Goal: Task Accomplishment & Management: Use online tool/utility

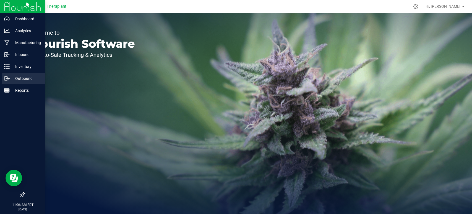
click at [15, 75] on p "Outbound" at bounding box center [26, 78] width 33 height 7
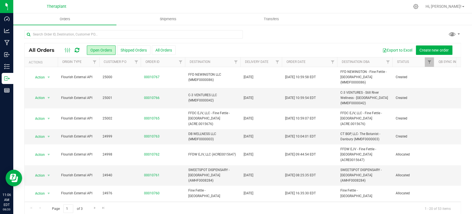
click at [77, 49] on icon at bounding box center [77, 50] width 5 height 6
click at [77, 48] on icon at bounding box center [77, 50] width 5 height 6
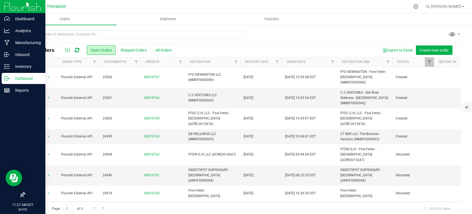
click at [26, 75] on p "Outbound" at bounding box center [26, 78] width 33 height 7
click at [32, 68] on p "Inventory" at bounding box center [26, 66] width 33 height 7
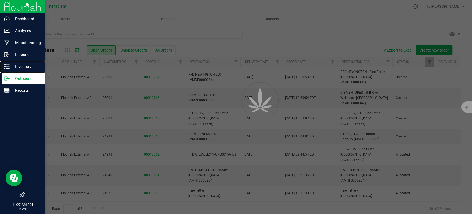
click at [32, 67] on p "Inventory" at bounding box center [26, 66] width 33 height 7
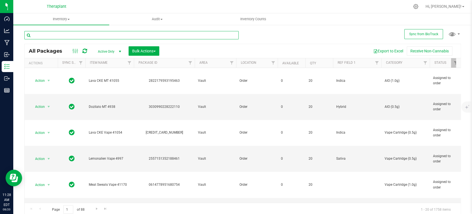
click at [98, 39] on input "text" at bounding box center [131, 35] width 214 height 8
click at [97, 37] on input "text" at bounding box center [131, 35] width 214 height 8
type input "5"
type input "4985"
